Goal: Information Seeking & Learning: Check status

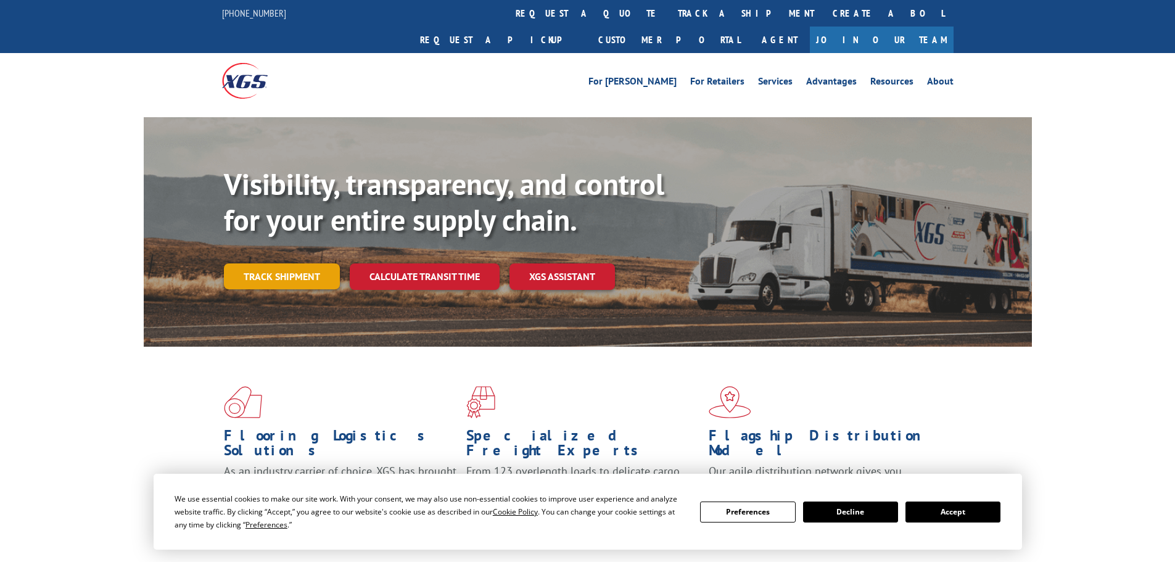
click at [273, 263] on link "Track shipment" at bounding box center [282, 276] width 116 height 26
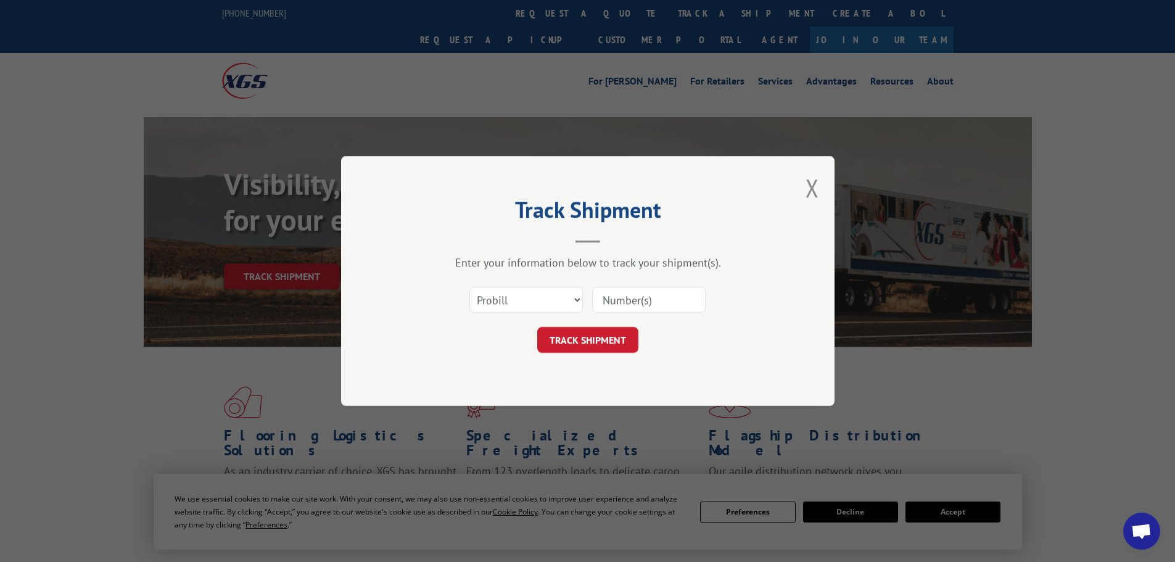
click at [655, 302] on input at bounding box center [648, 300] width 113 height 26
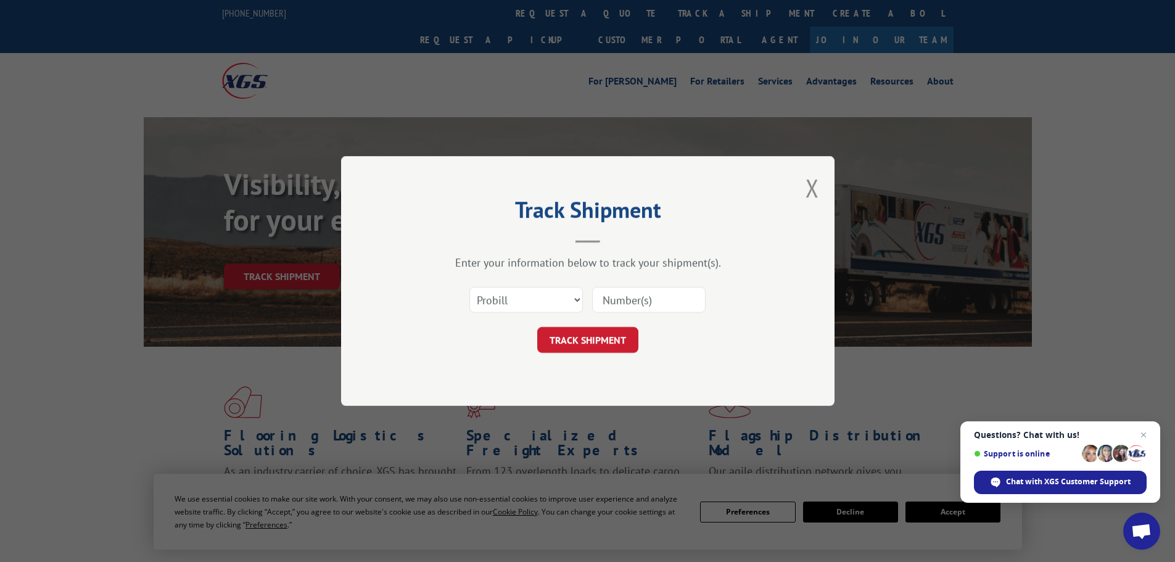
paste input "17595112"
type input "17595112"
click at [591, 335] on button "TRACK SHIPMENT" at bounding box center [587, 340] width 101 height 26
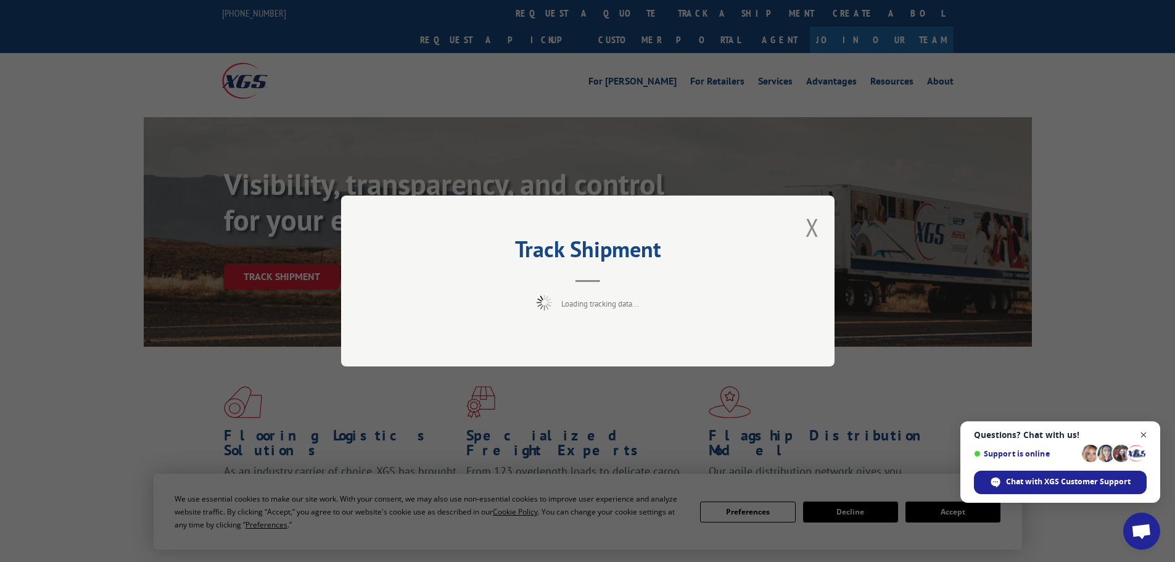
click at [1144, 437] on span "Close chat" at bounding box center [1143, 434] width 15 height 15
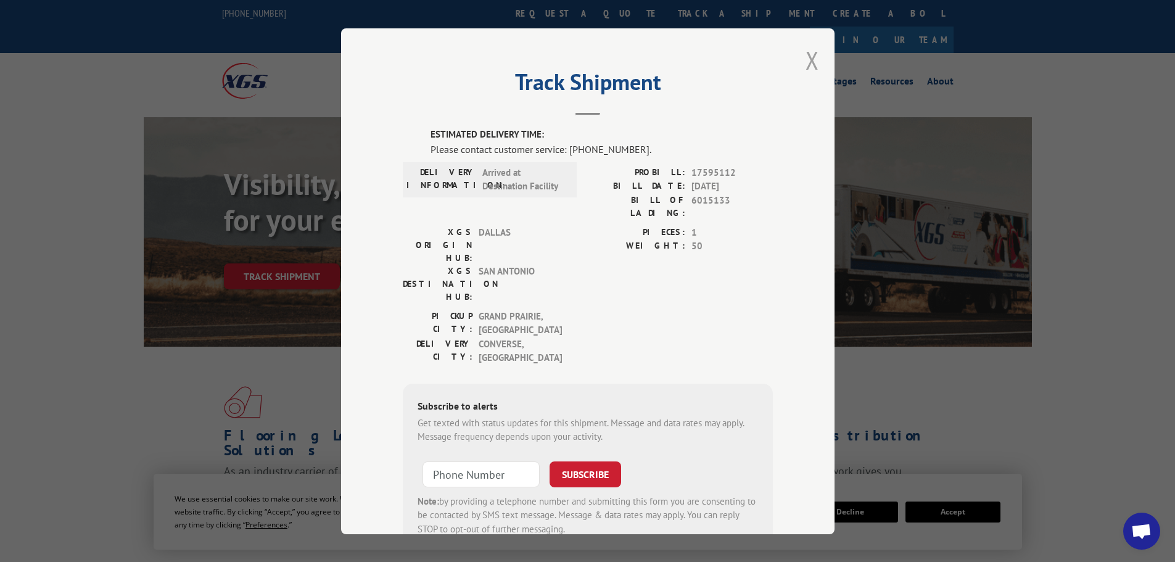
click at [810, 55] on button "Close modal" at bounding box center [812, 60] width 14 height 33
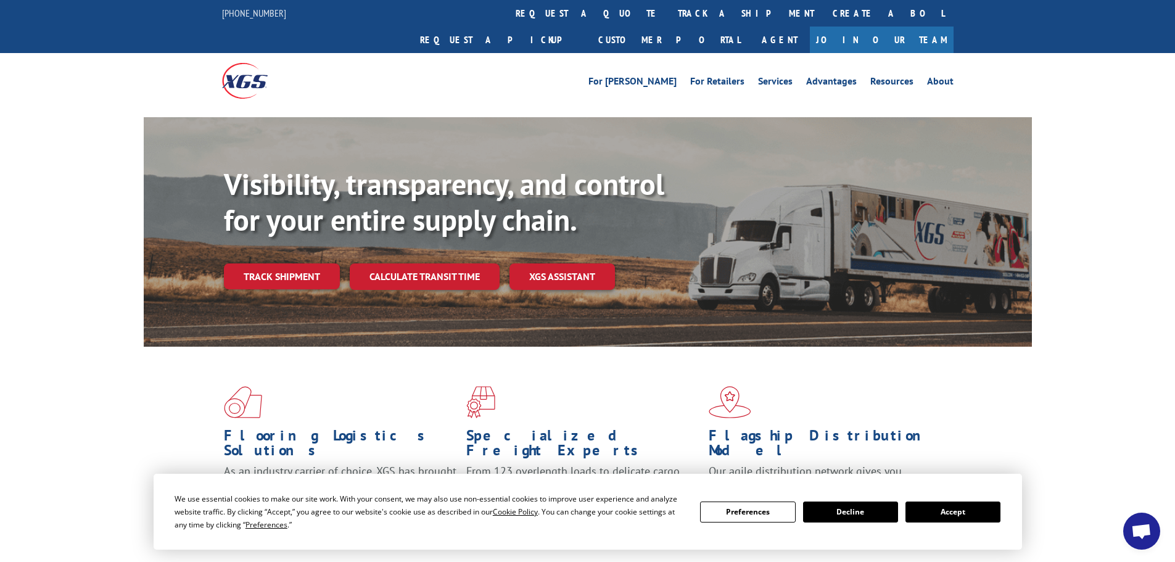
click at [993, 515] on button "Accept" at bounding box center [952, 511] width 95 height 21
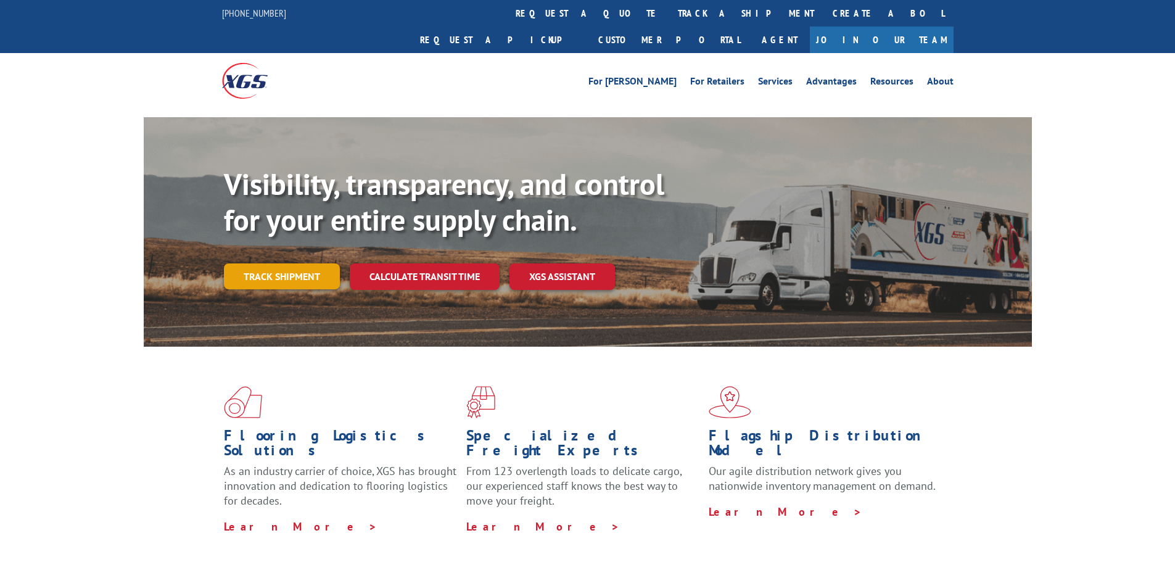
click at [313, 263] on link "Track shipment" at bounding box center [282, 276] width 116 height 26
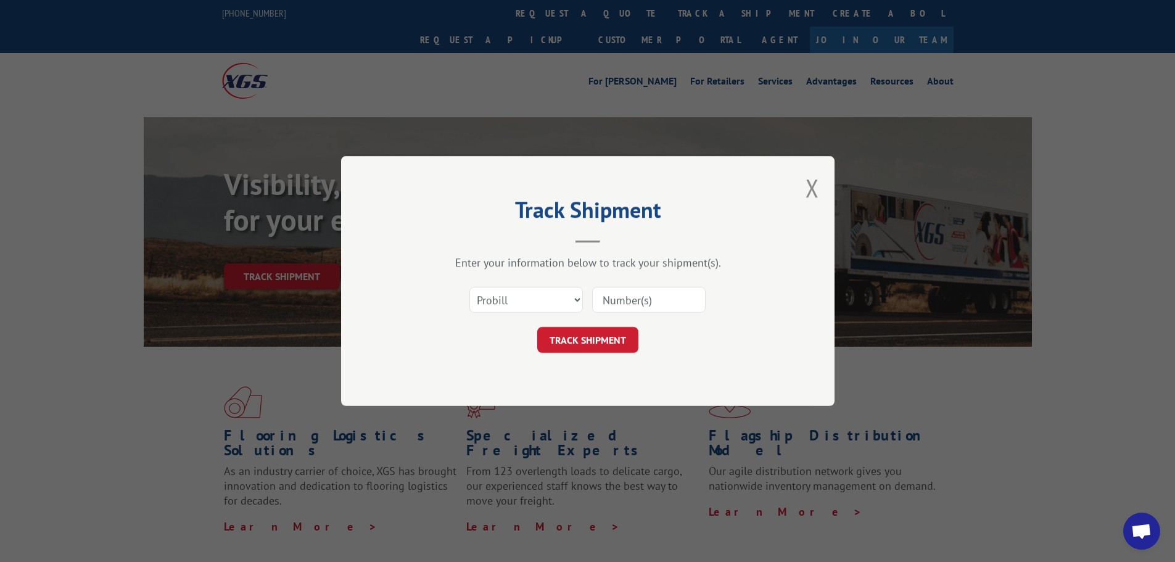
click at [601, 305] on input at bounding box center [648, 300] width 113 height 26
paste input "17228603"
type input "17228603"
click at [605, 345] on button "TRACK SHIPMENT" at bounding box center [587, 340] width 101 height 26
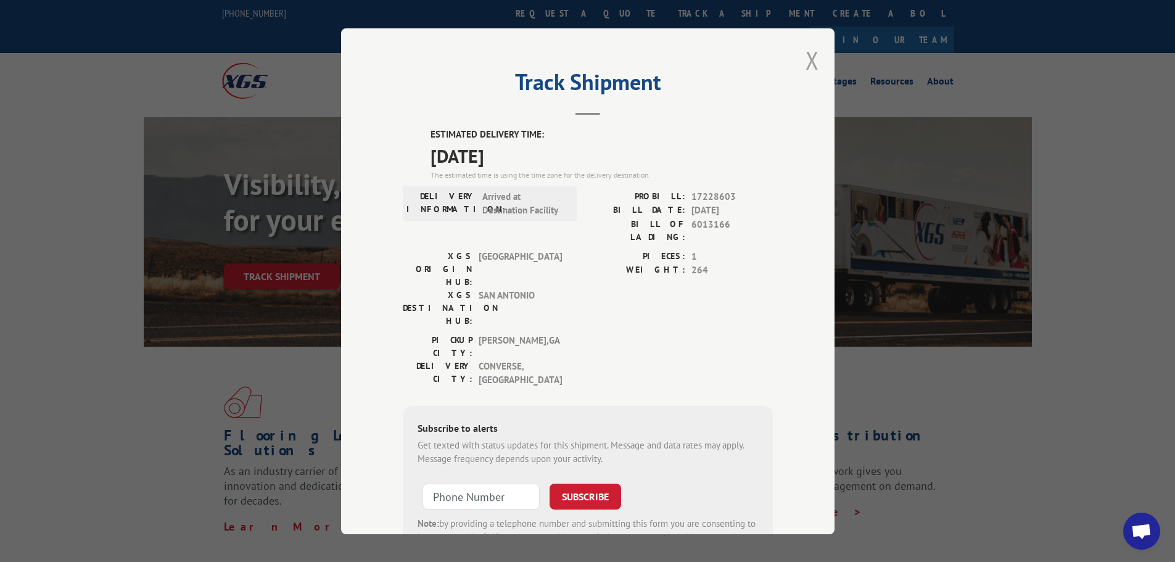
click at [810, 65] on button "Close modal" at bounding box center [812, 60] width 14 height 33
